Goal: Register for event/course

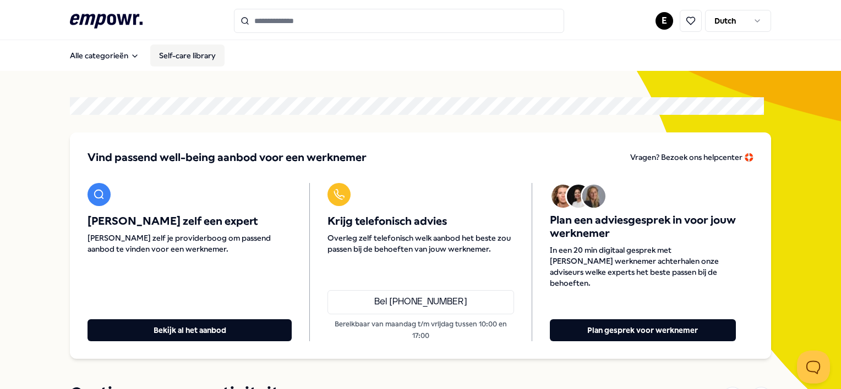
click at [197, 54] on link "Self-care library" at bounding box center [187, 56] width 74 height 22
click at [98, 20] on icon at bounding box center [106, 21] width 73 height 14
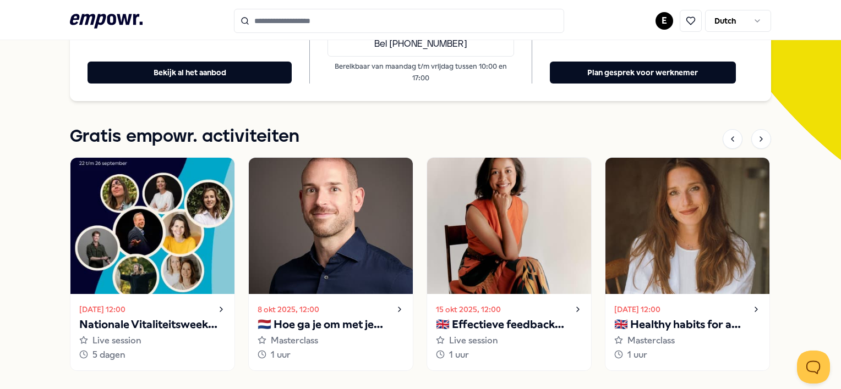
scroll to position [265, 0]
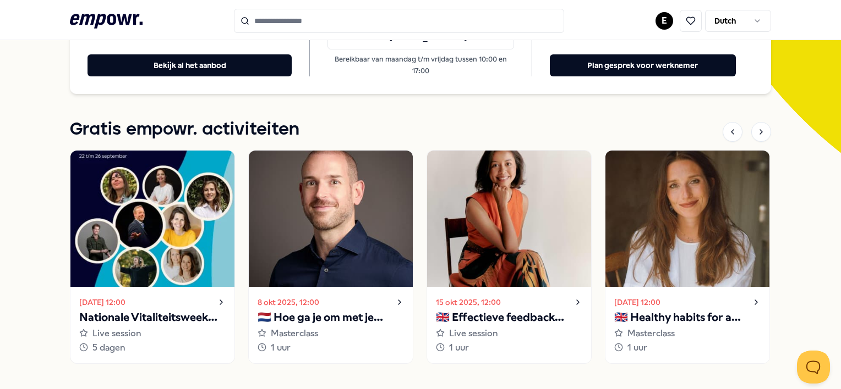
click at [154, 196] on img at bounding box center [152, 219] width 164 height 136
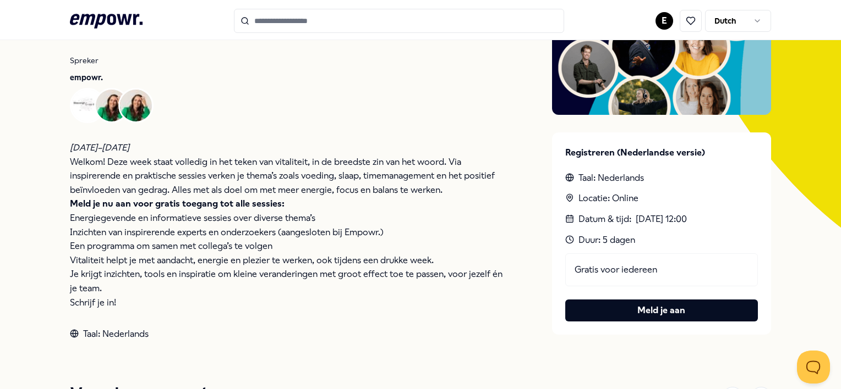
scroll to position [191, 0]
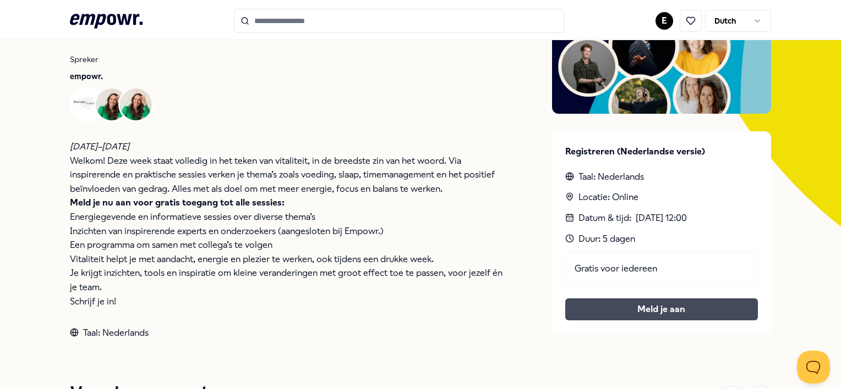
click at [614, 312] on link "Meld je aan" at bounding box center [661, 310] width 175 height 14
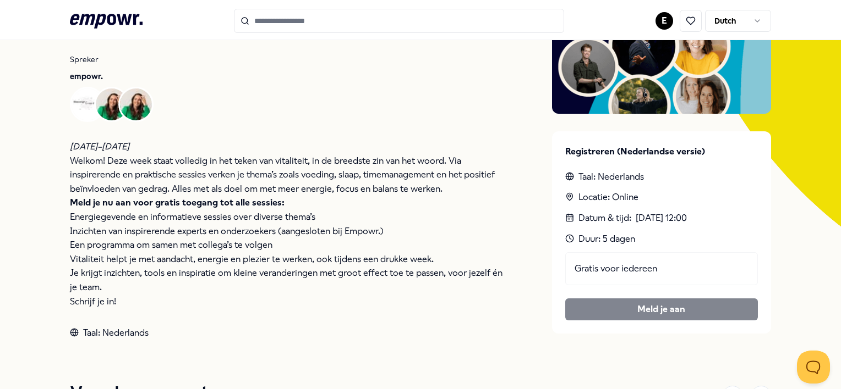
drag, startPoint x: 830, startPoint y: 128, endPoint x: 360, endPoint y: 317, distance: 506.2
click at [360, 317] on div "Live session Nationale Vitaliteitsweek 2025 [DATE] 12:00 Spreker empowr. [DATE]…" at bounding box center [289, 150] width 438 height 380
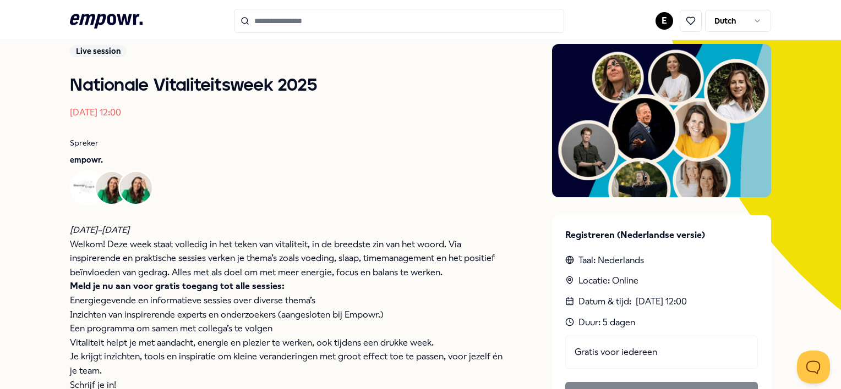
scroll to position [0, 0]
